Goal: Information Seeking & Learning: Find specific fact

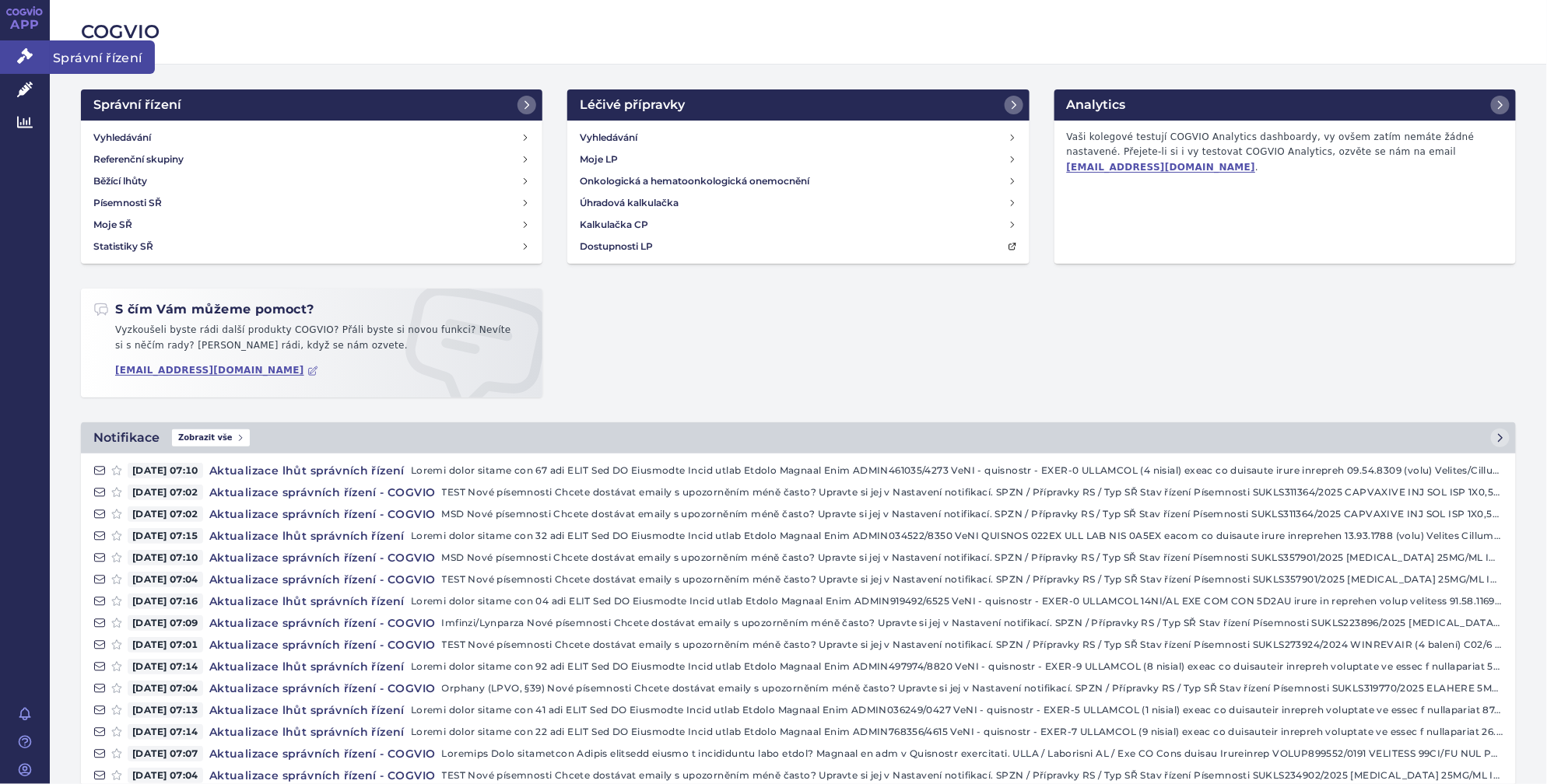
click at [32, 48] on link "Správní řízení" at bounding box center [25, 57] width 50 height 33
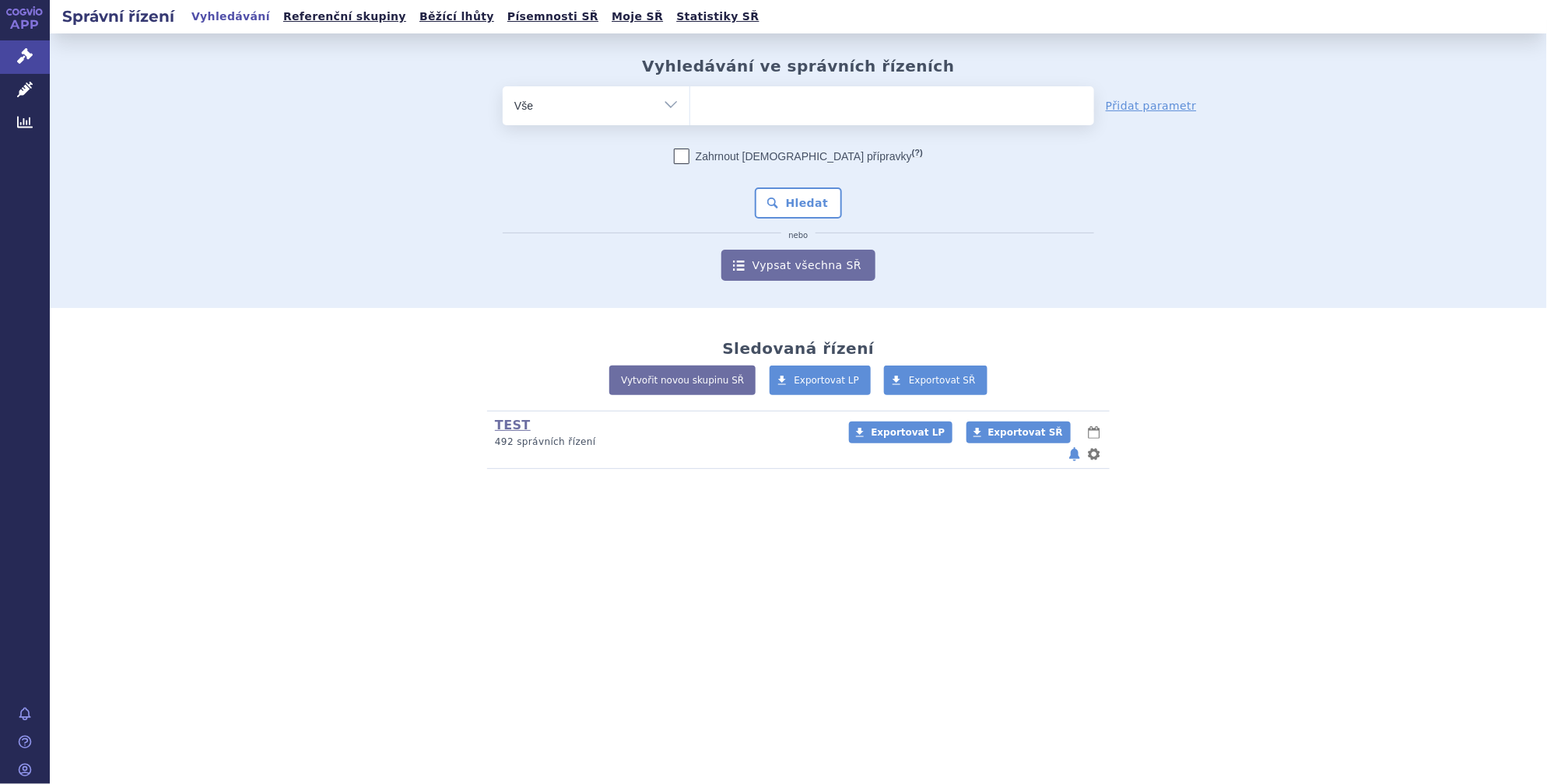
click at [749, 117] on ul at bounding box center [892, 103] width 404 height 33
click at [690, 117] on select at bounding box center [690, 105] width 1 height 39
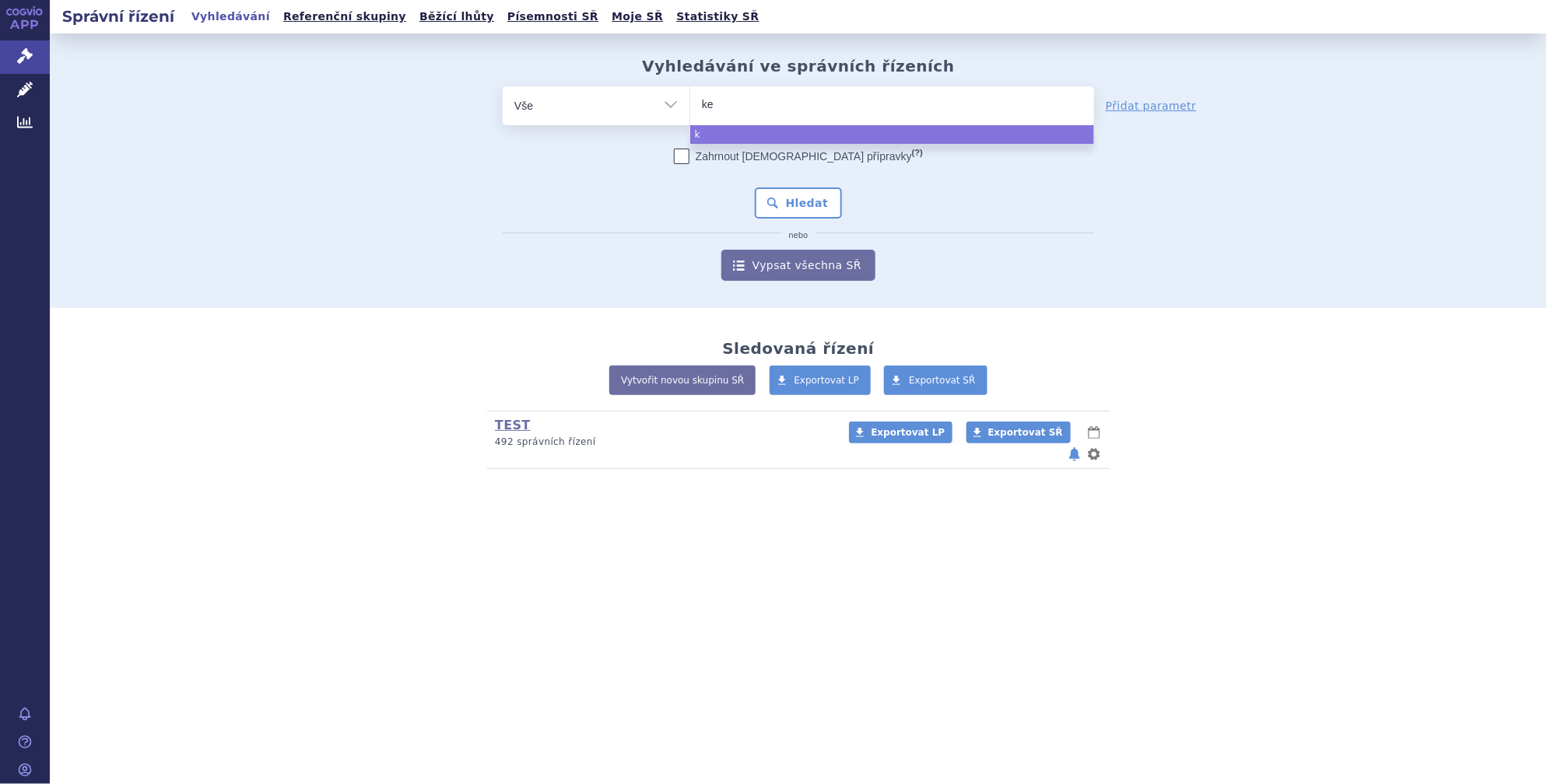
type input "key"
type input "keyt"
type input "keytr"
type input "keytrud"
type input "[MEDICAL_DATA]"
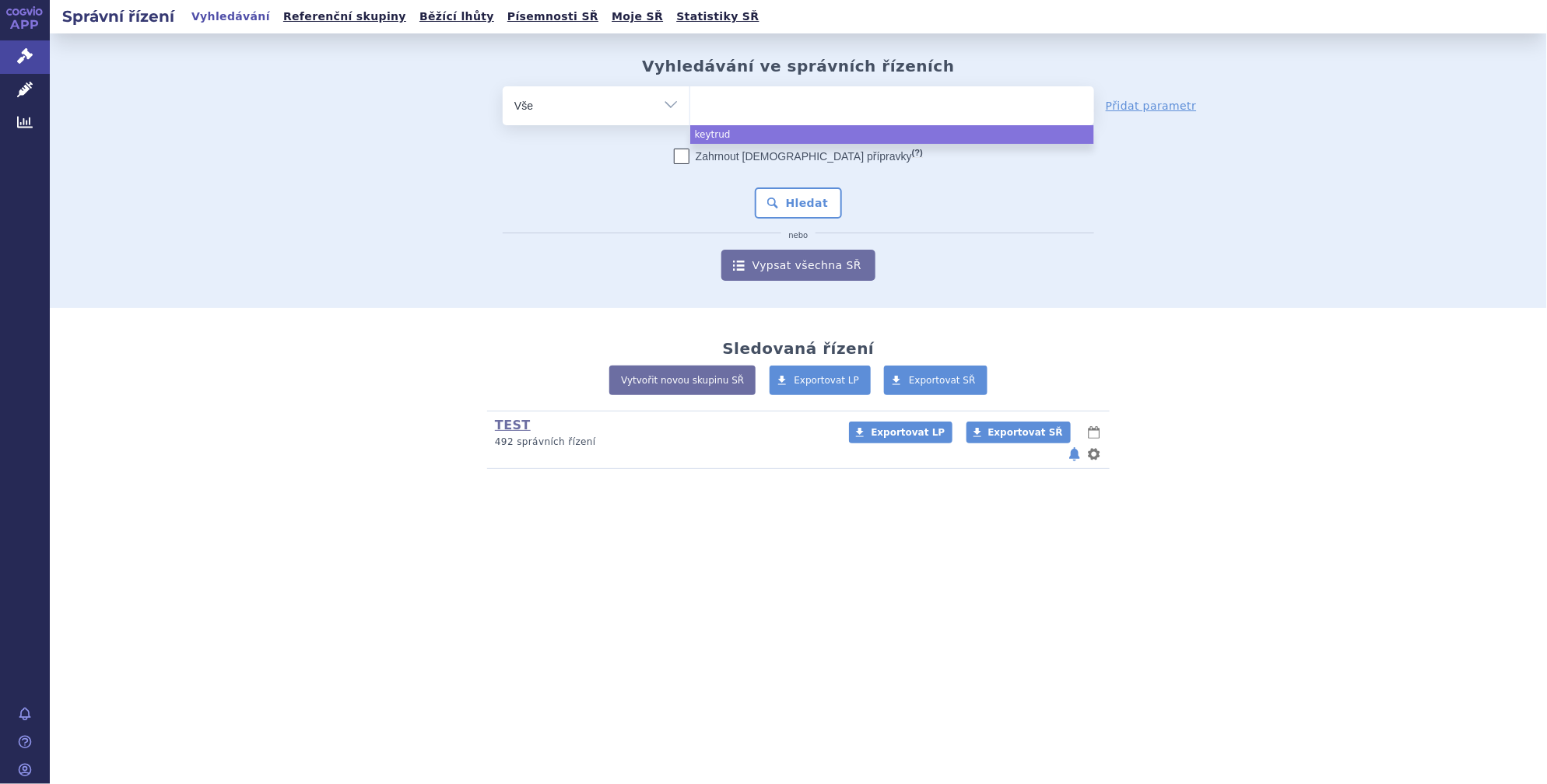
select select "[MEDICAL_DATA]"
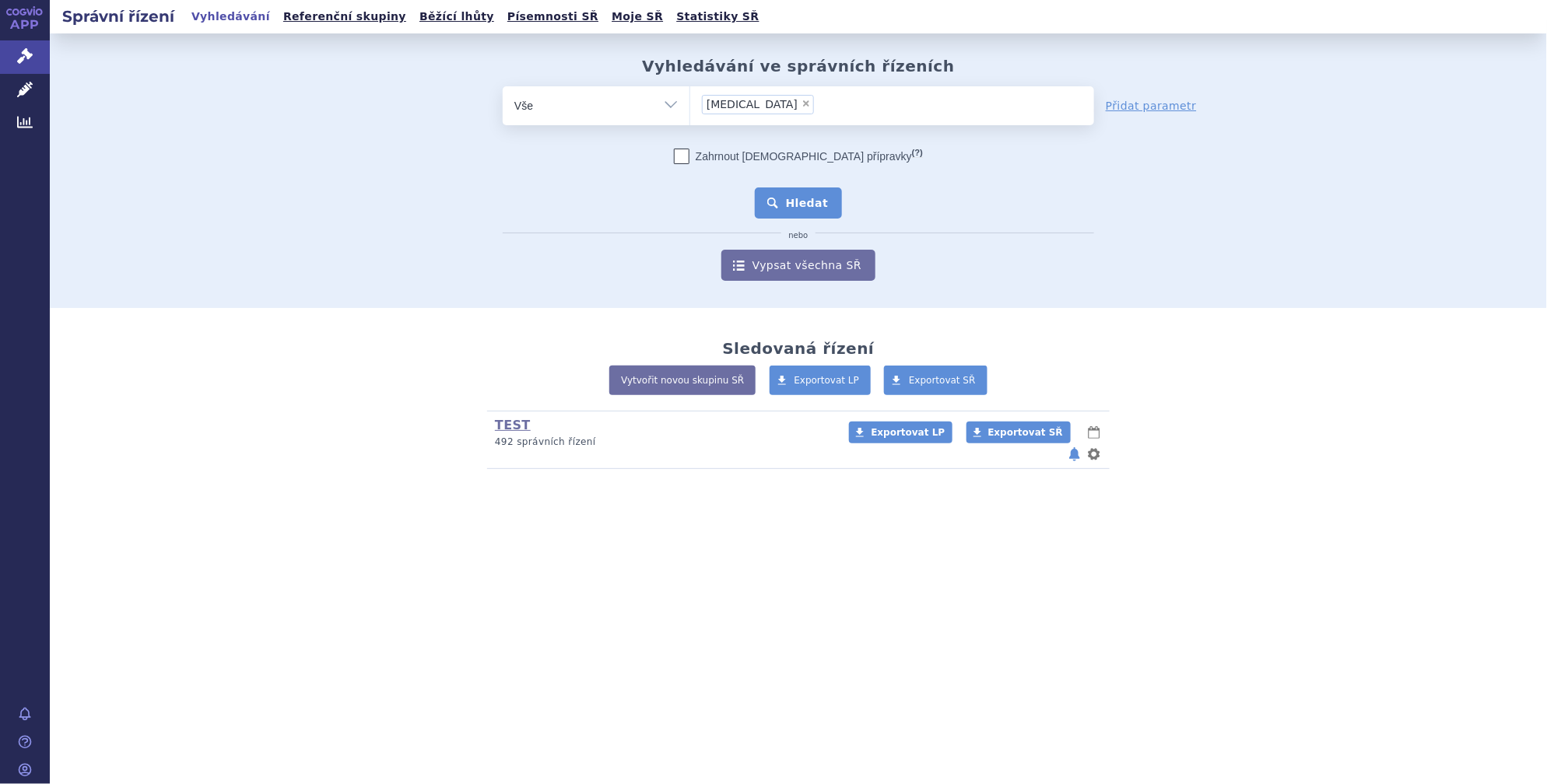
click at [815, 198] on button "Hledat" at bounding box center [799, 203] width 88 height 31
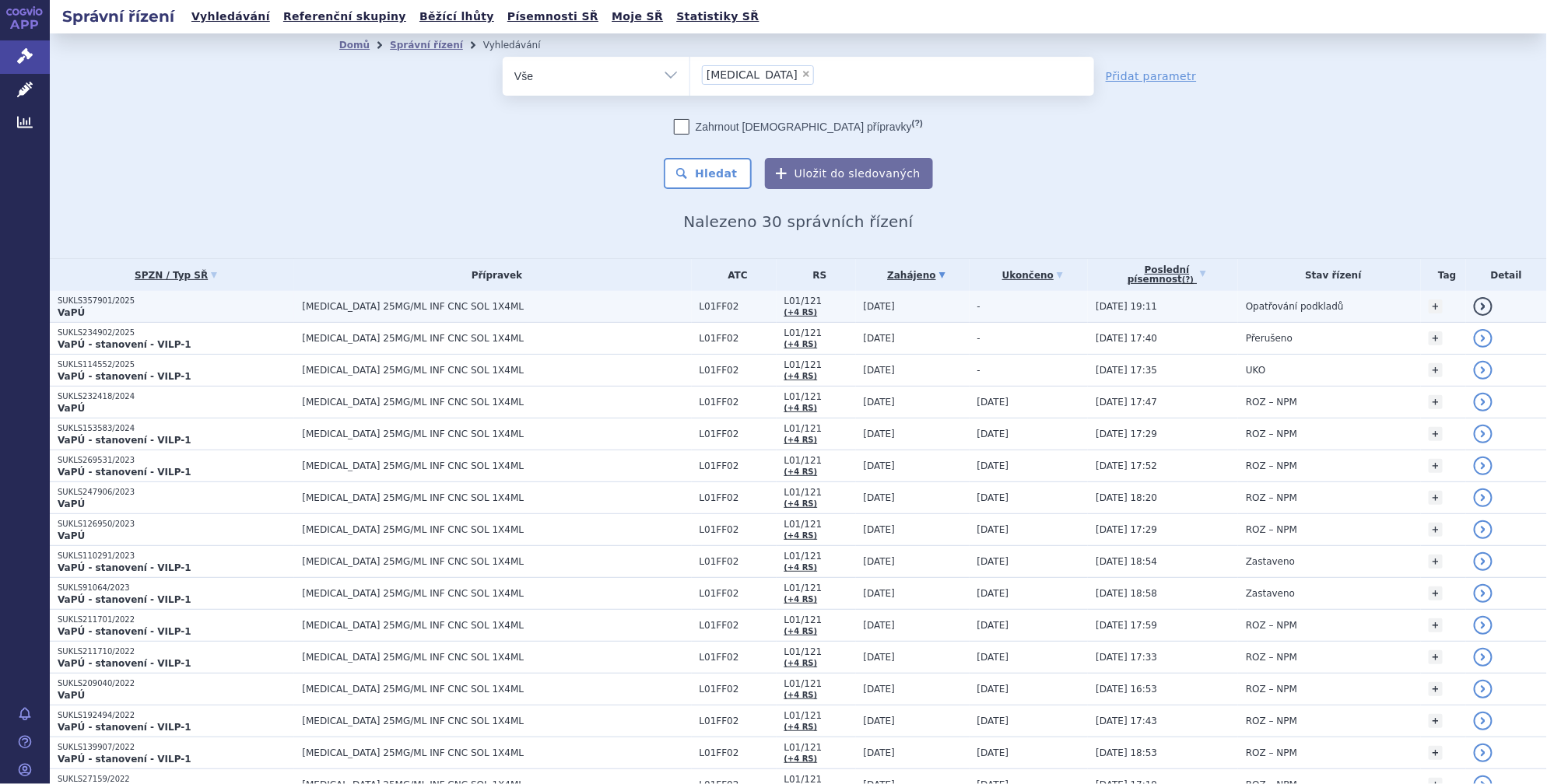
click at [1475, 307] on link "detail" at bounding box center [1484, 306] width 19 height 19
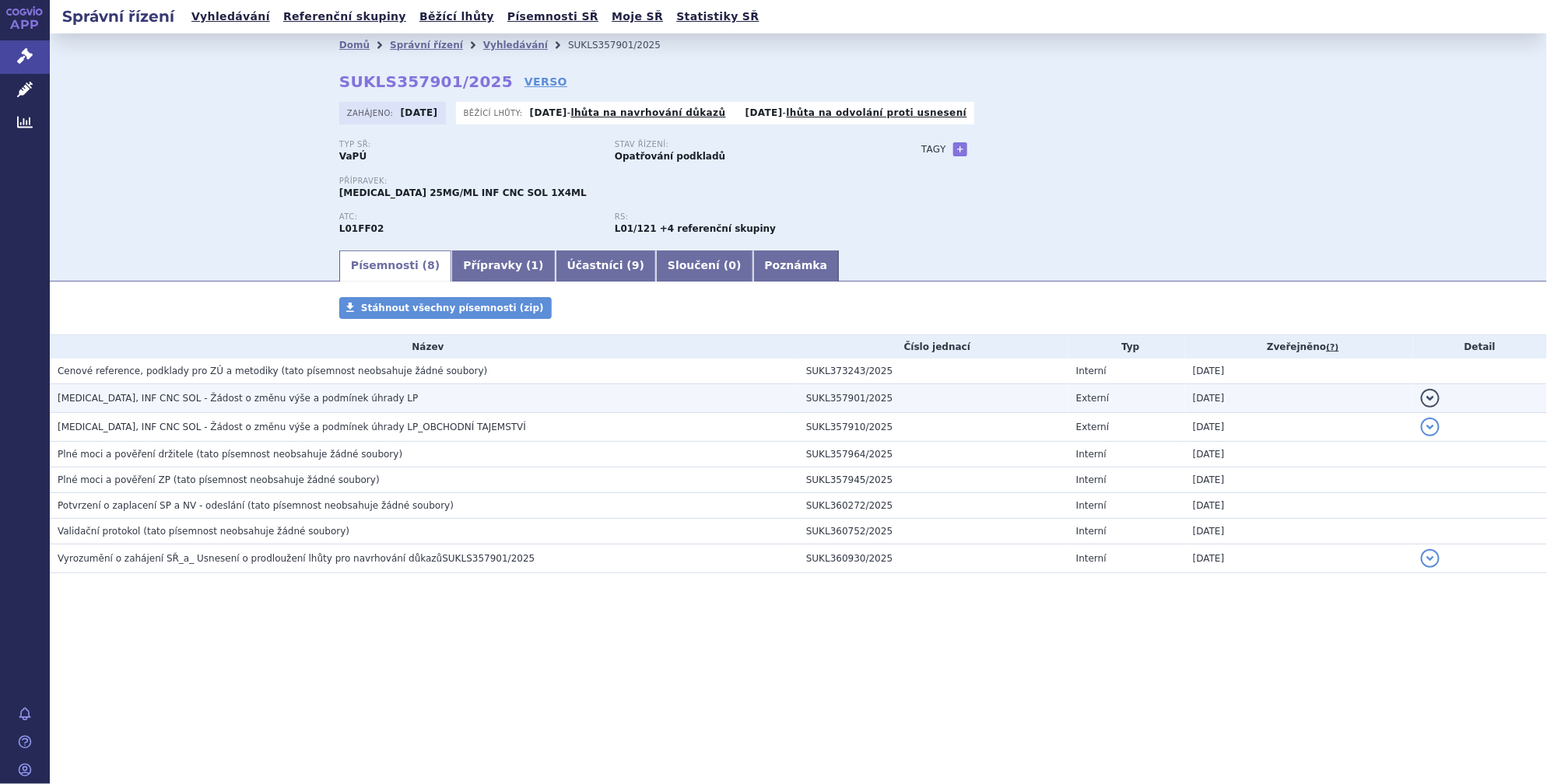
click at [1433, 402] on button "detail" at bounding box center [1430, 398] width 19 height 19
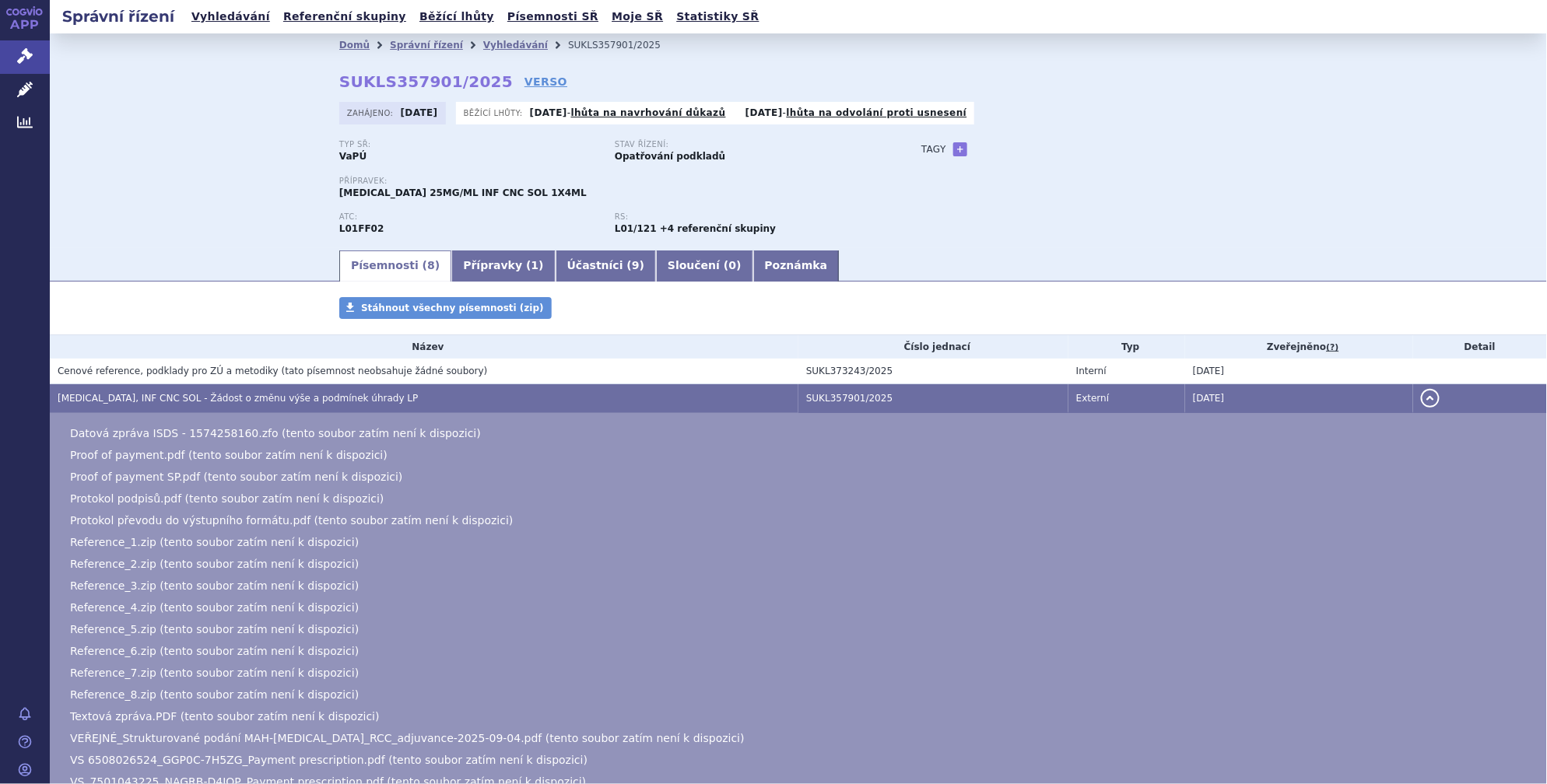
click at [1433, 402] on td "detail" at bounding box center [1480, 398] width 134 height 29
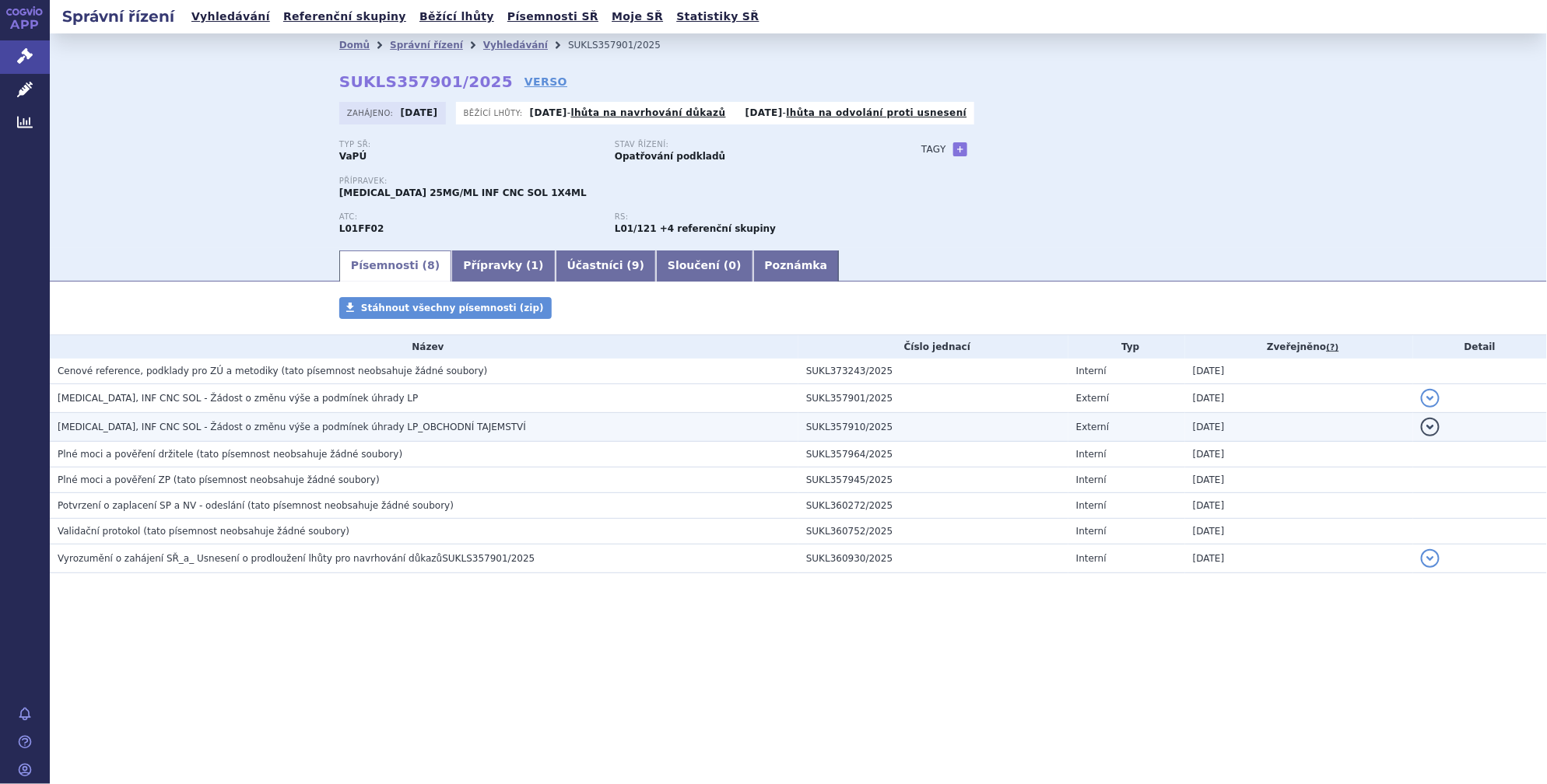
click at [1426, 427] on button "detail" at bounding box center [1430, 427] width 19 height 19
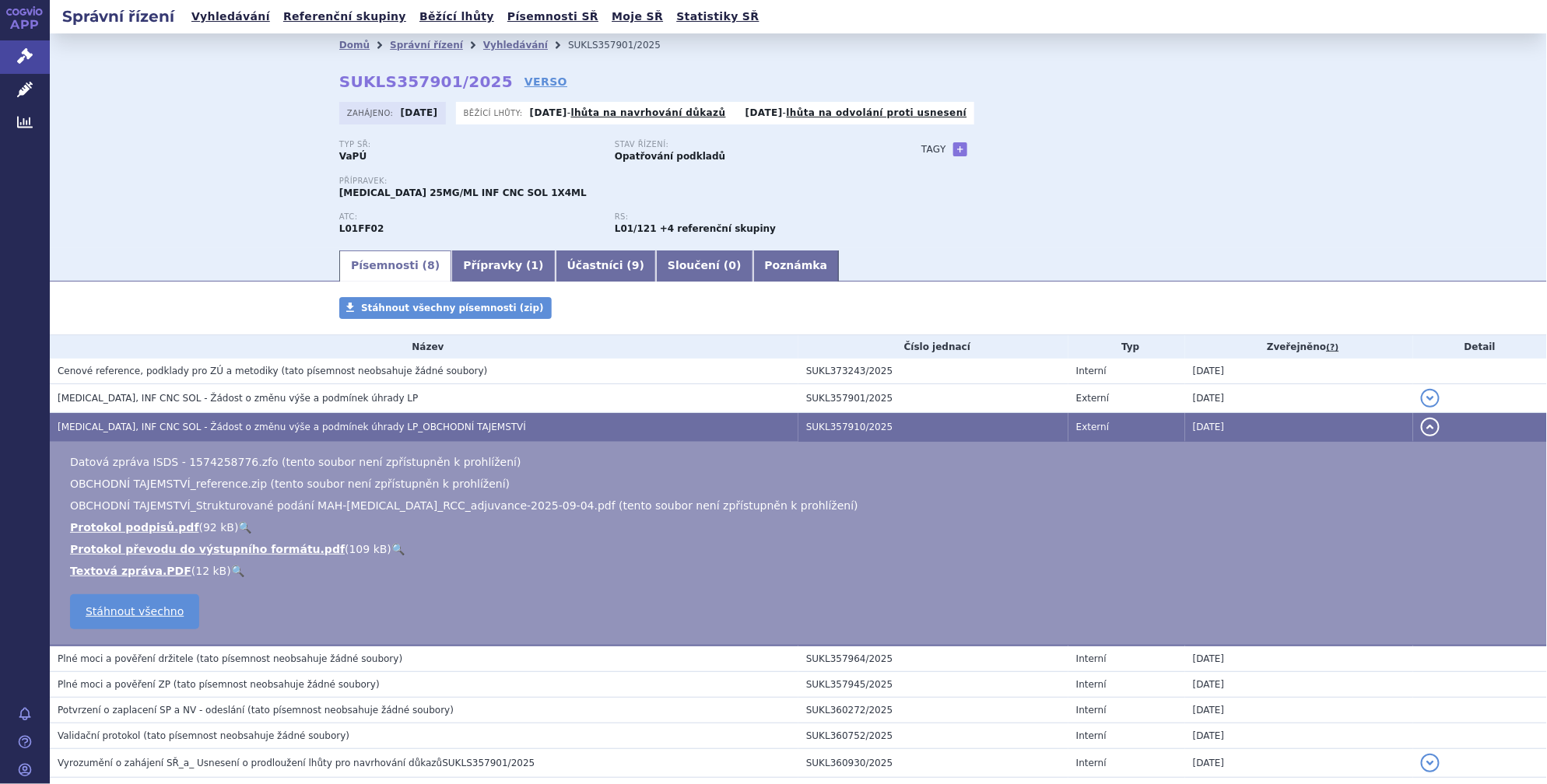
click at [1426, 427] on button "detail" at bounding box center [1430, 427] width 19 height 19
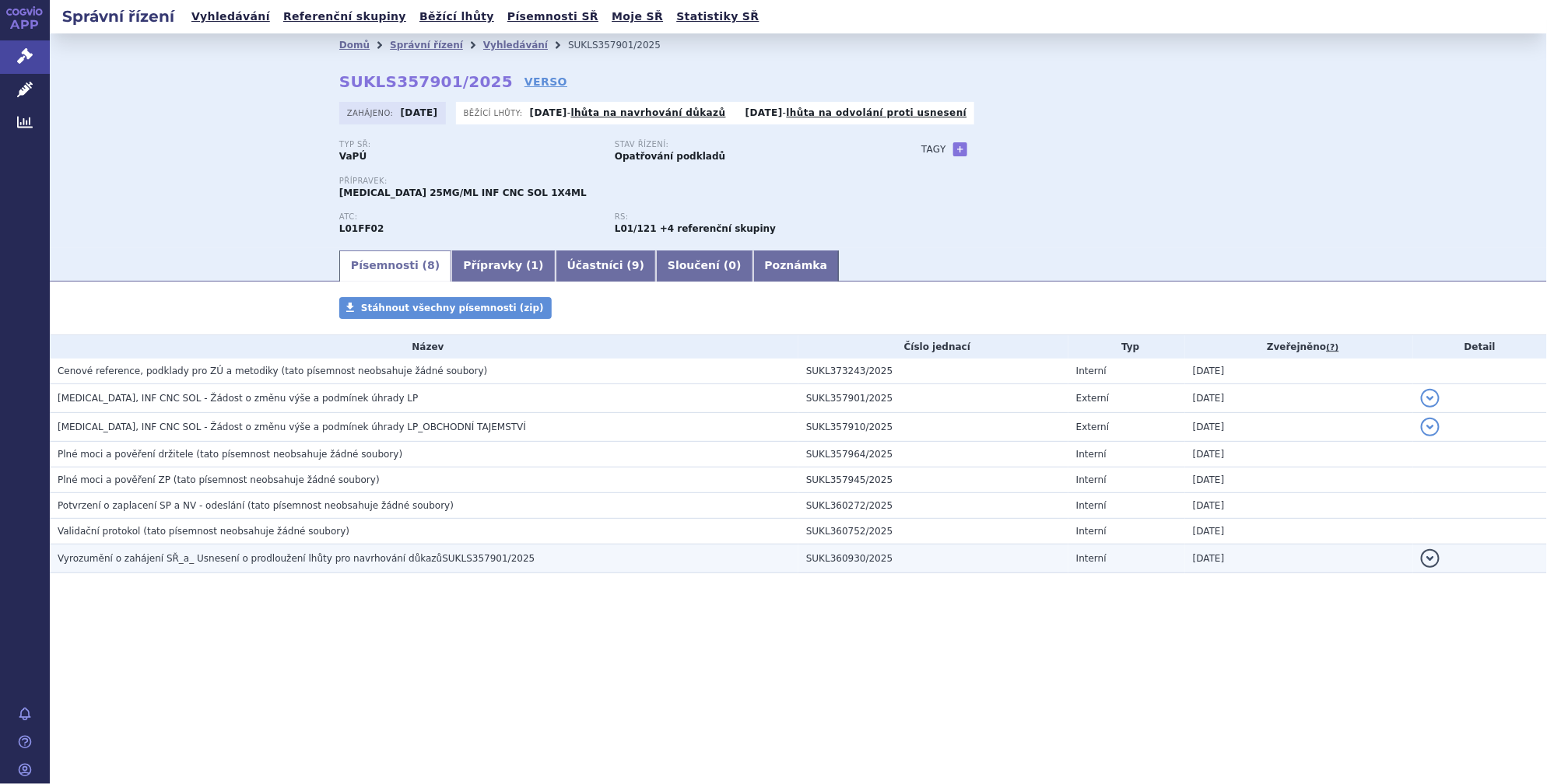
click at [1428, 558] on button "detail" at bounding box center [1430, 558] width 19 height 19
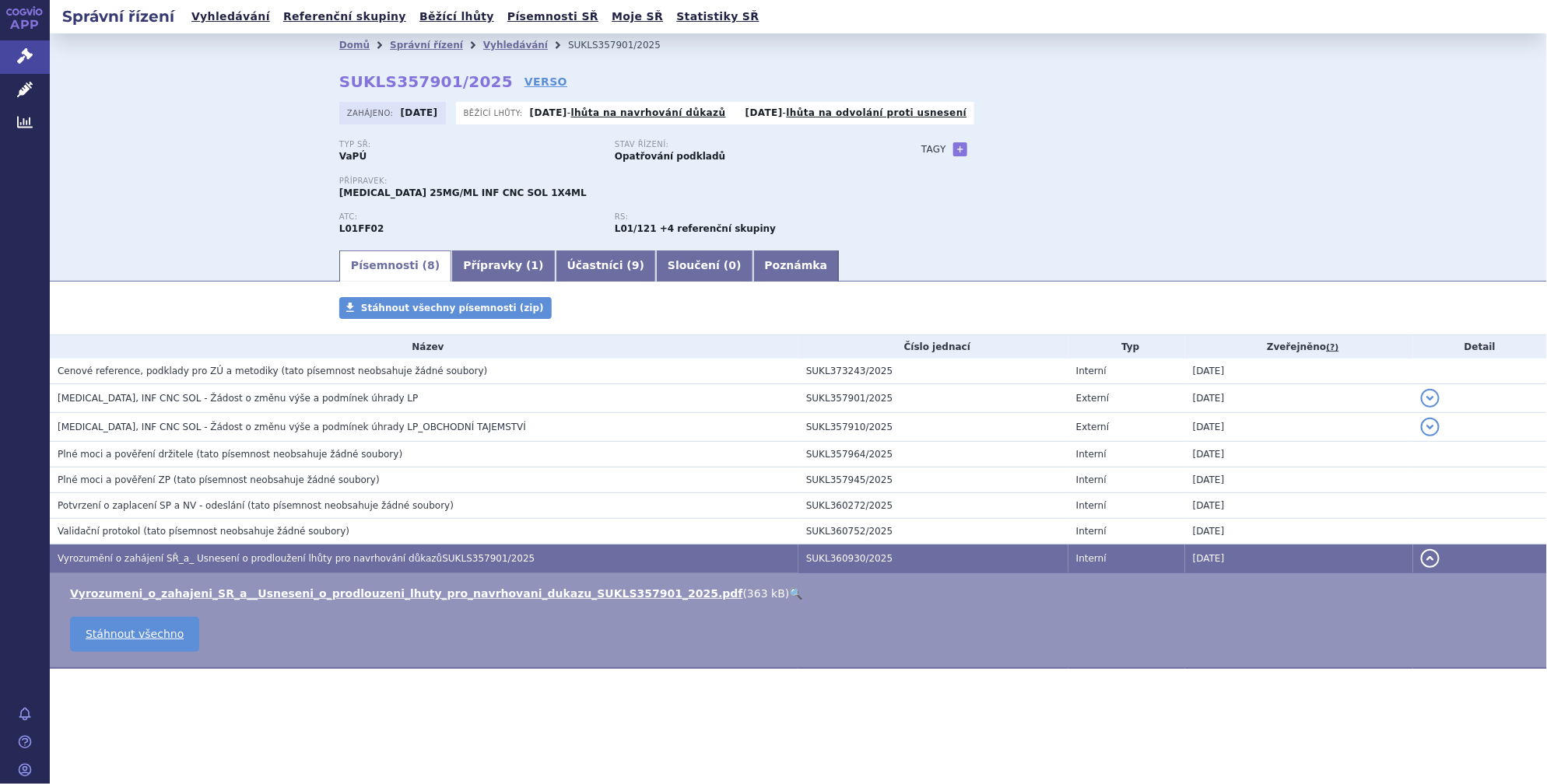
click at [790, 592] on link "🔍" at bounding box center [796, 594] width 13 height 13
click at [1404, 365] on td "16.09.2025" at bounding box center [1299, 371] width 228 height 26
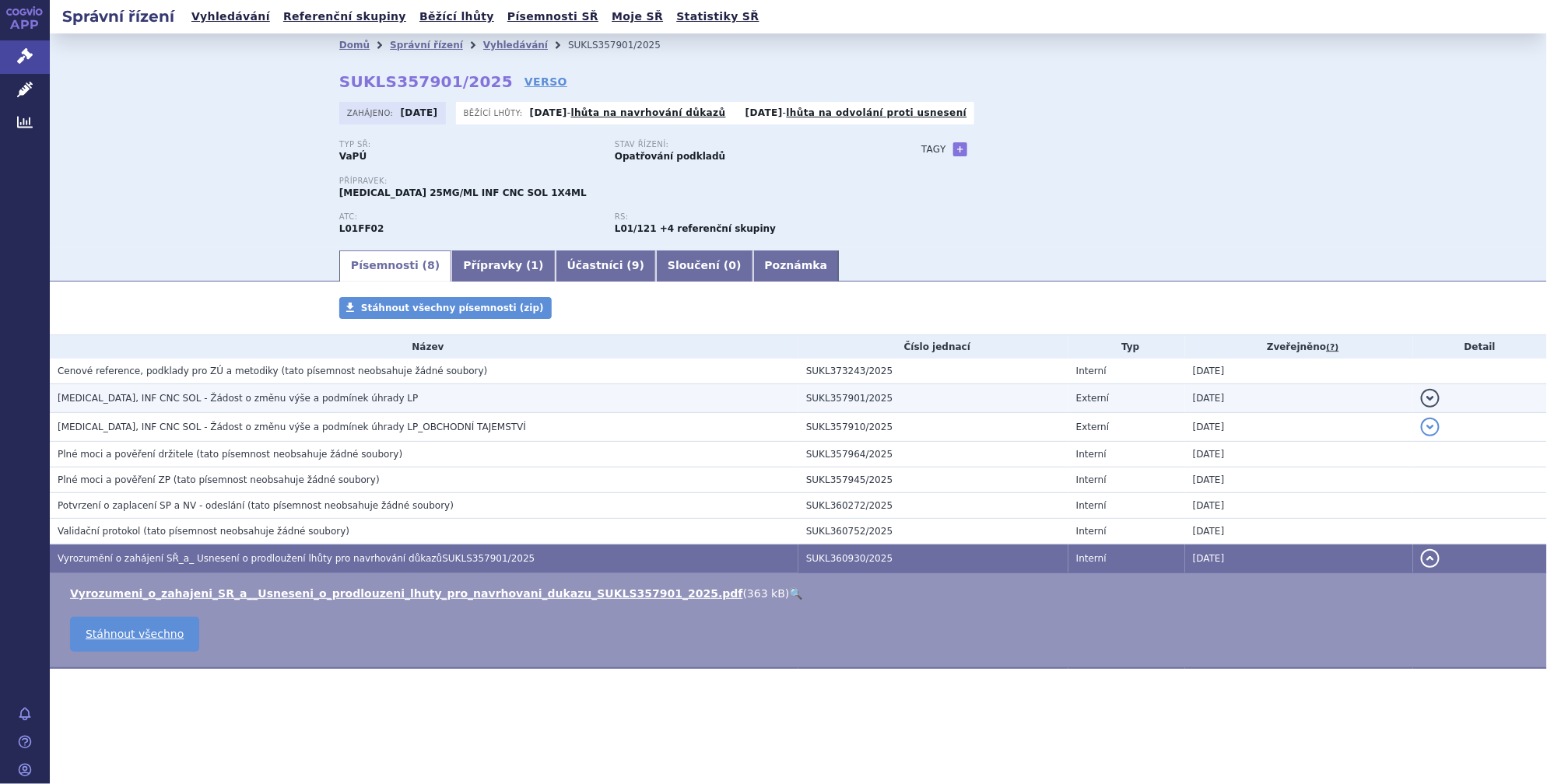
click at [1431, 397] on button "detail" at bounding box center [1430, 398] width 19 height 19
